Goal: Task Accomplishment & Management: Manage account settings

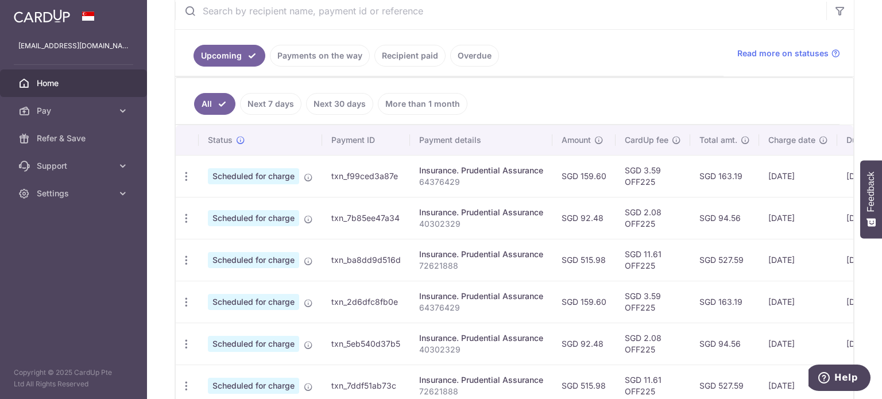
scroll to position [287, 0]
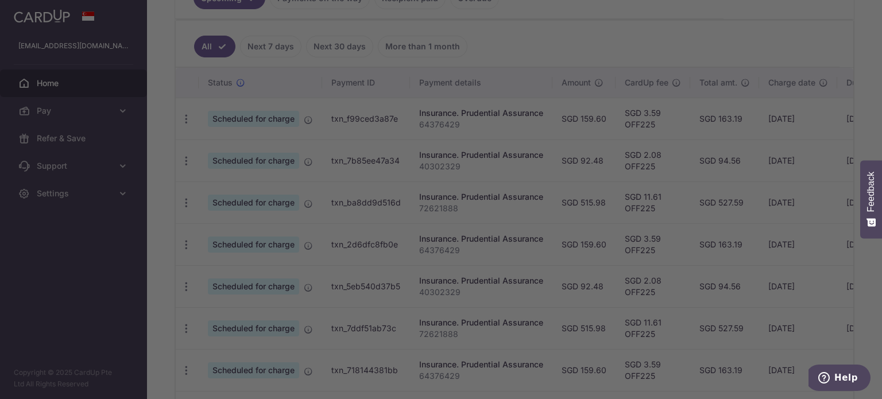
click at [630, 55] on div at bounding box center [445, 201] width 891 height 403
click at [613, 312] on div at bounding box center [445, 201] width 891 height 403
click at [703, 284] on div at bounding box center [445, 201] width 891 height 403
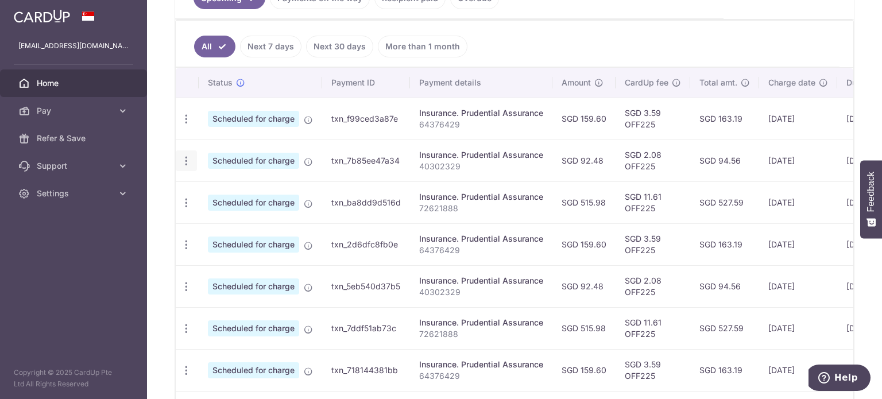
click at [184, 159] on icon "button" at bounding box center [186, 161] width 12 height 12
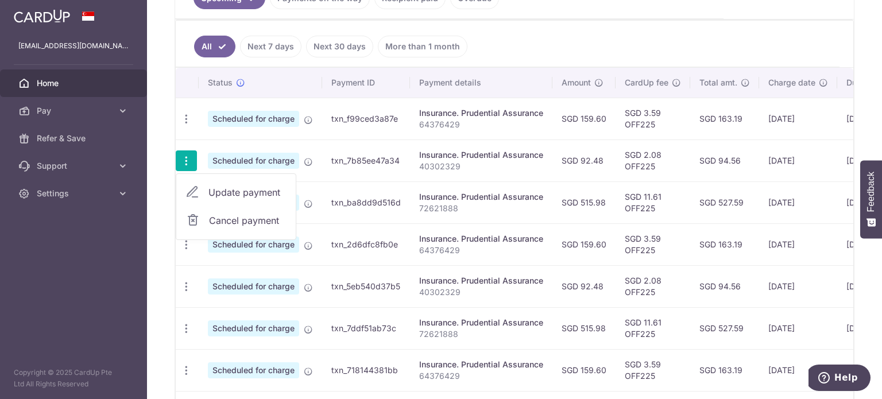
click at [238, 187] on span "Update payment" at bounding box center [247, 193] width 78 height 14
radio input "true"
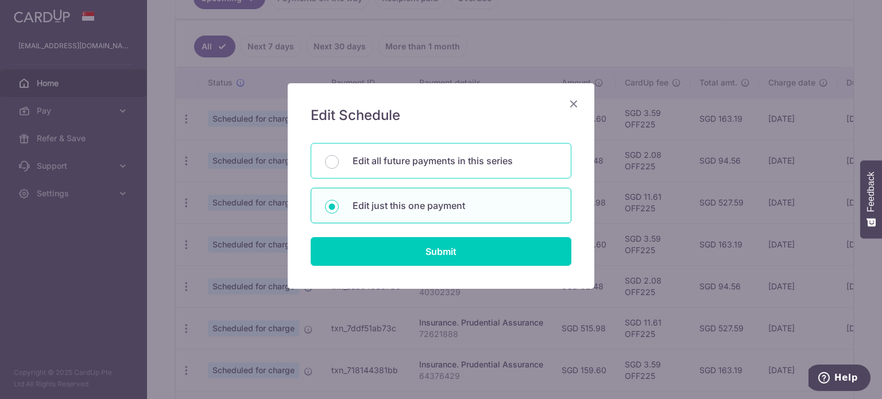
click at [503, 163] on p "Edit all future payments in this series" at bounding box center [455, 161] width 204 height 14
click at [339, 163] on input "Edit all future payments in this series" at bounding box center [332, 162] width 14 height 14
radio input "true"
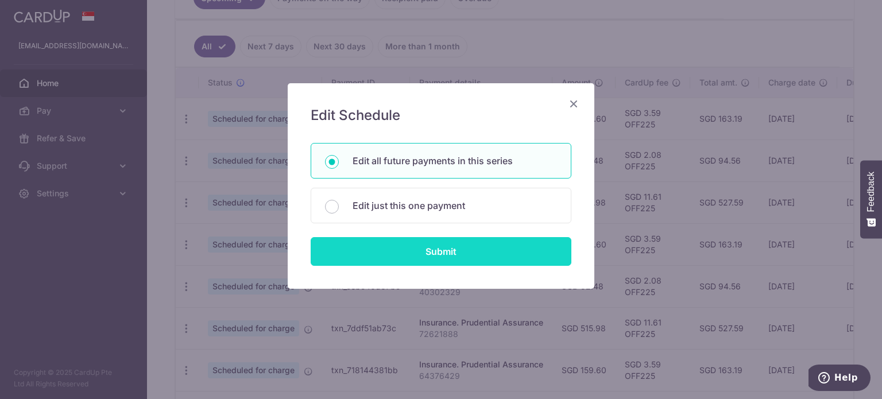
click at [490, 244] on input "Submit" at bounding box center [441, 251] width 261 height 29
radio input "true"
type input "92.48"
type input "40302329"
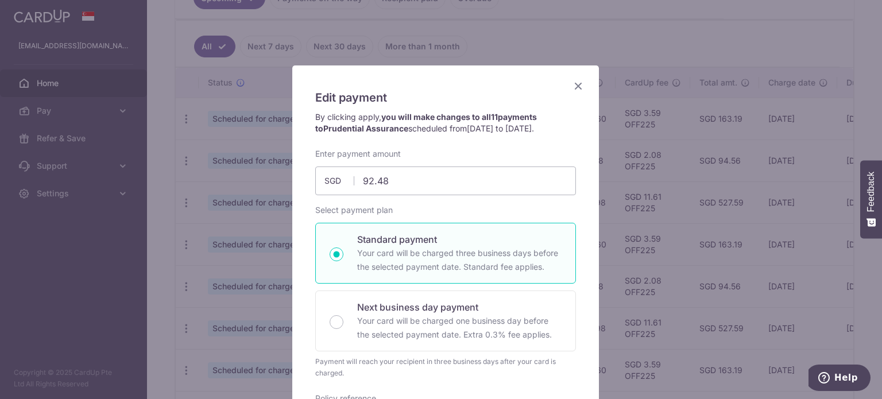
scroll to position [0, 0]
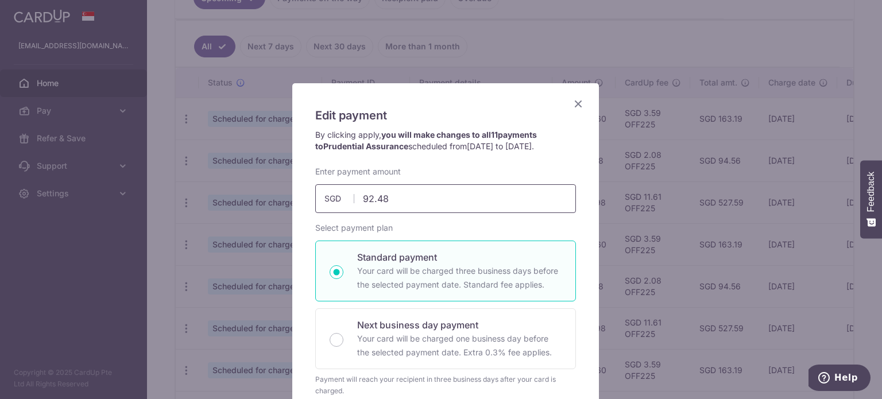
click at [434, 202] on input "92.48" at bounding box center [445, 198] width 261 height 29
type input "9"
type input "113.56"
click at [512, 157] on div "By clicking apply, you will make changes to all 11 payments to Prudential Assur…" at bounding box center [446, 147] width 272 height 37
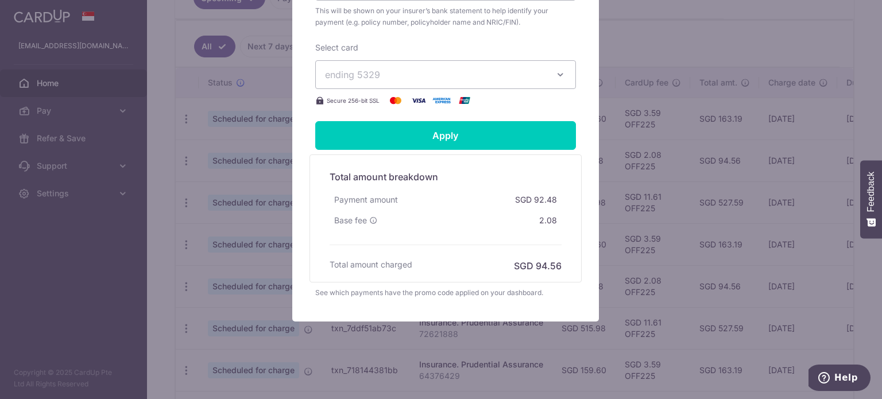
scroll to position [461, 0]
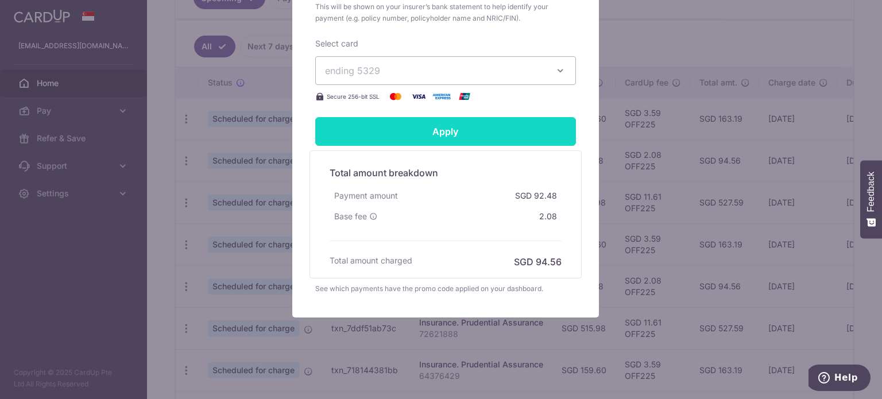
click at [501, 139] on input "Apply" at bounding box center [445, 131] width 261 height 29
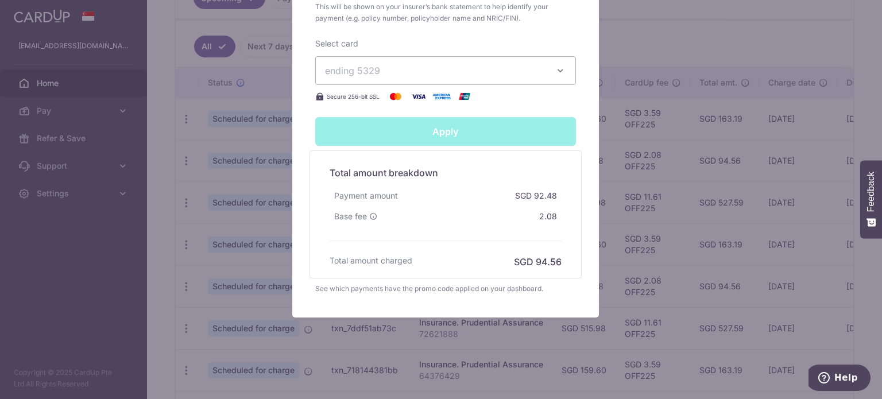
type input "Successfully Applied"
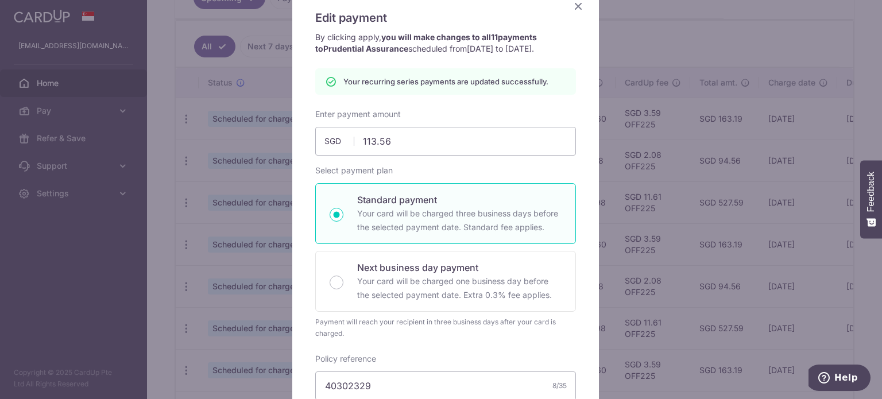
scroll to position [0, 0]
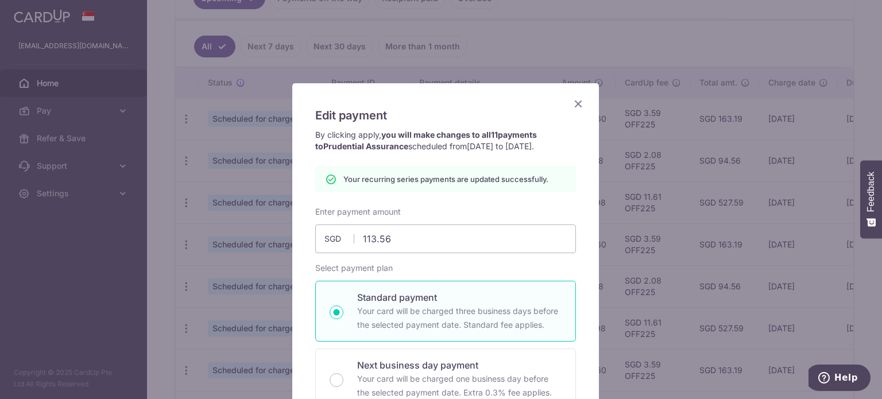
click at [576, 101] on icon "Close" at bounding box center [579, 103] width 14 height 14
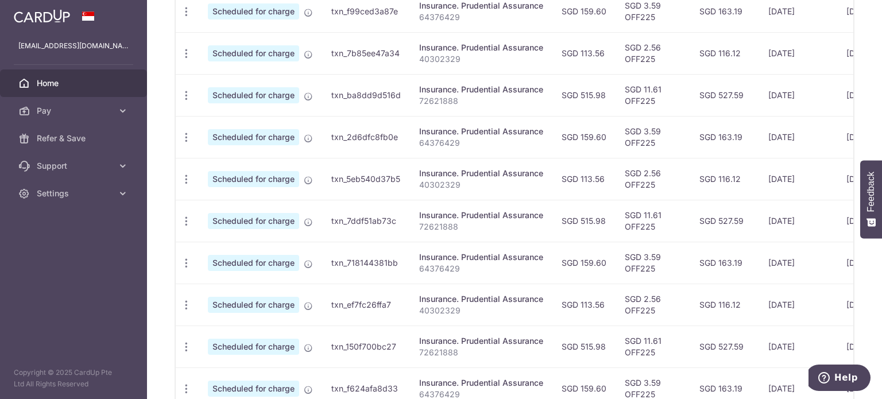
scroll to position [129, 0]
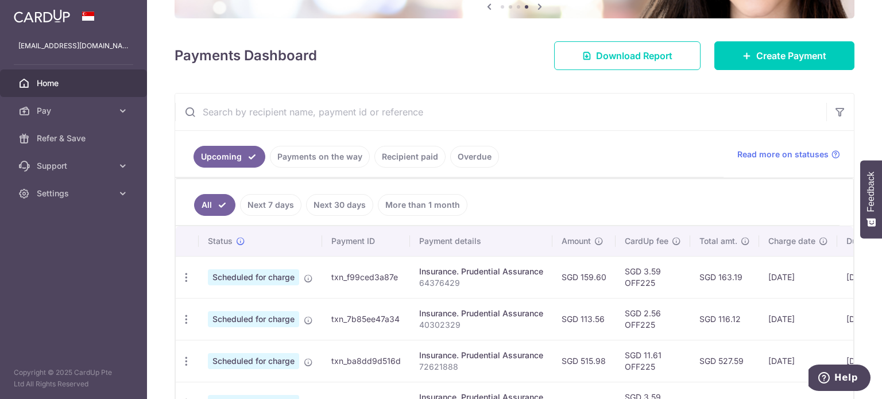
click at [427, 153] on link "Recipient paid" at bounding box center [409, 157] width 71 height 22
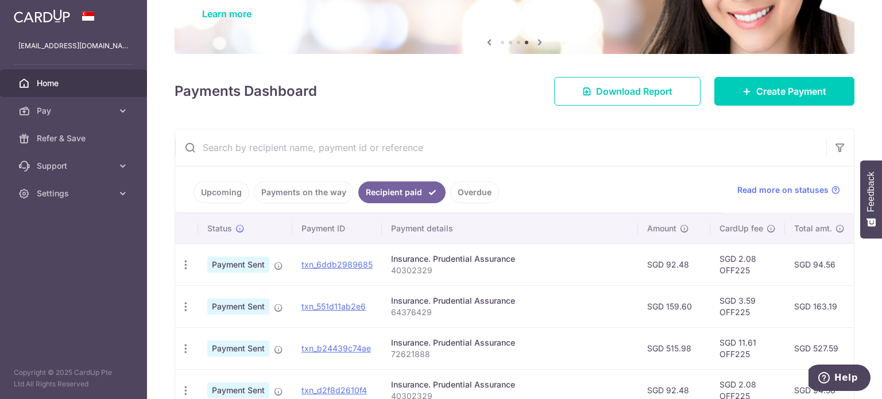
scroll to position [0, 0]
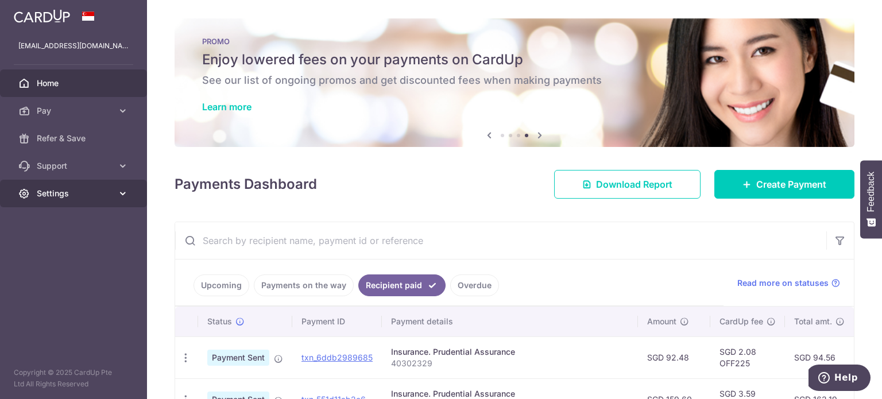
click at [119, 196] on icon at bounding box center [122, 193] width 11 height 11
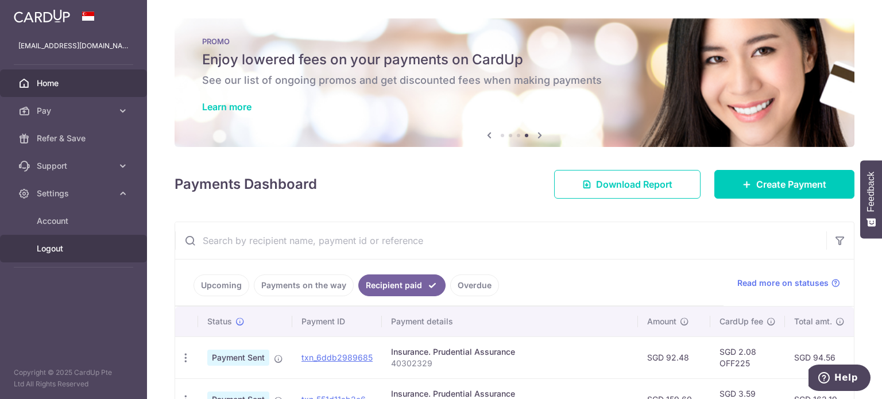
click at [92, 241] on link "Logout" at bounding box center [73, 249] width 147 height 28
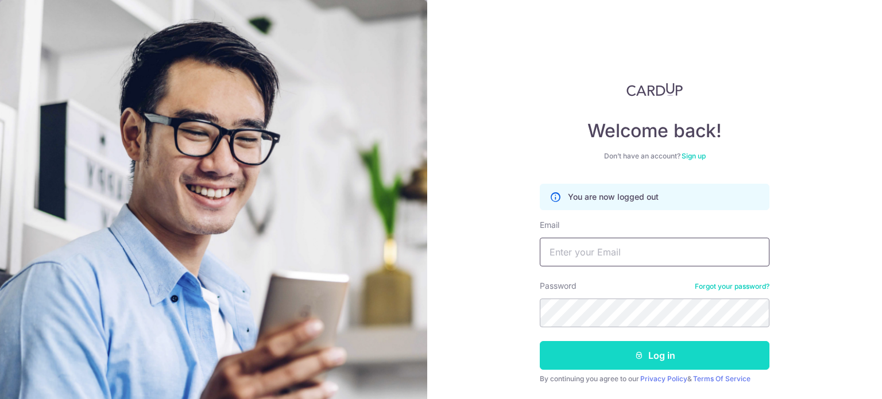
type input "[EMAIL_ADDRESS][DOMAIN_NAME]"
click at [605, 352] on button "Log in" at bounding box center [655, 355] width 230 height 29
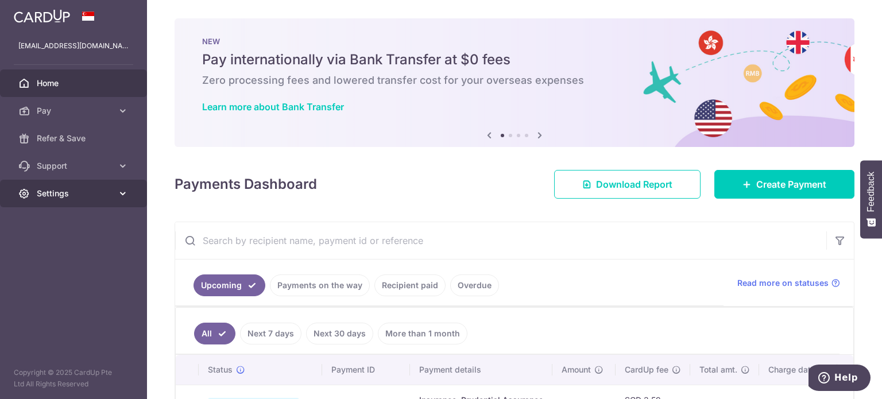
click at [71, 199] on link "Settings" at bounding box center [73, 194] width 147 height 28
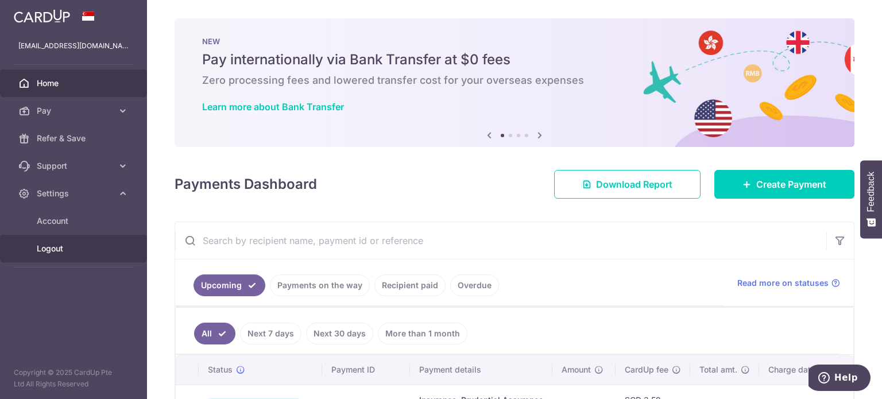
click at [97, 253] on span "Logout" at bounding box center [75, 248] width 76 height 11
